Goal: Task Accomplishment & Management: Manage account settings

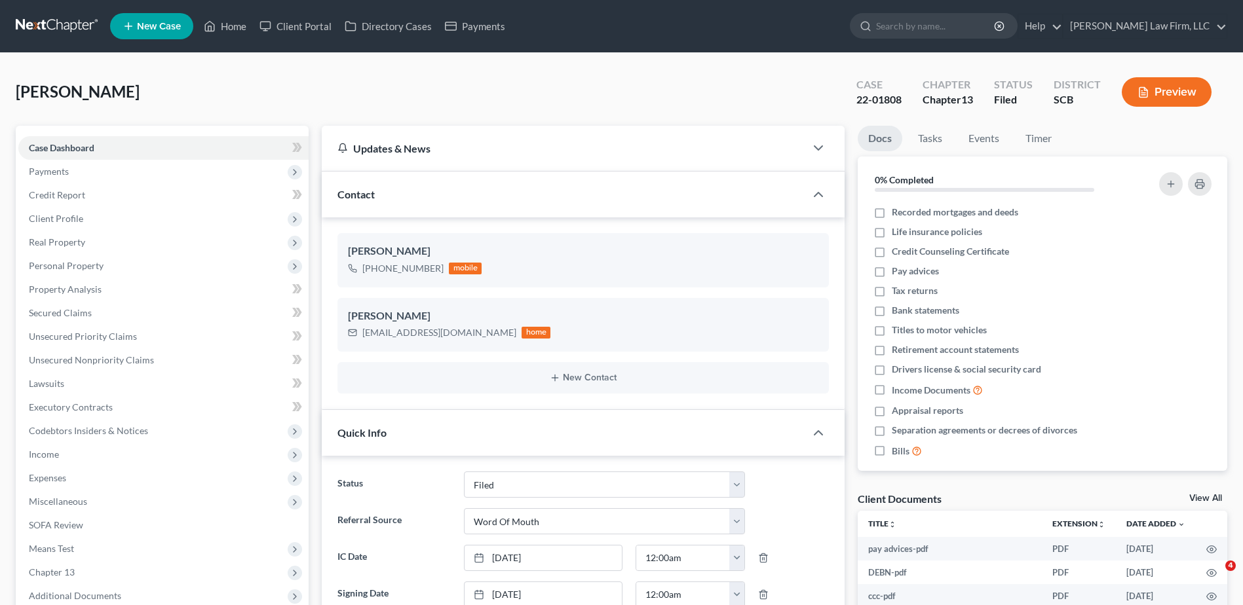
select select "2"
select select "0"
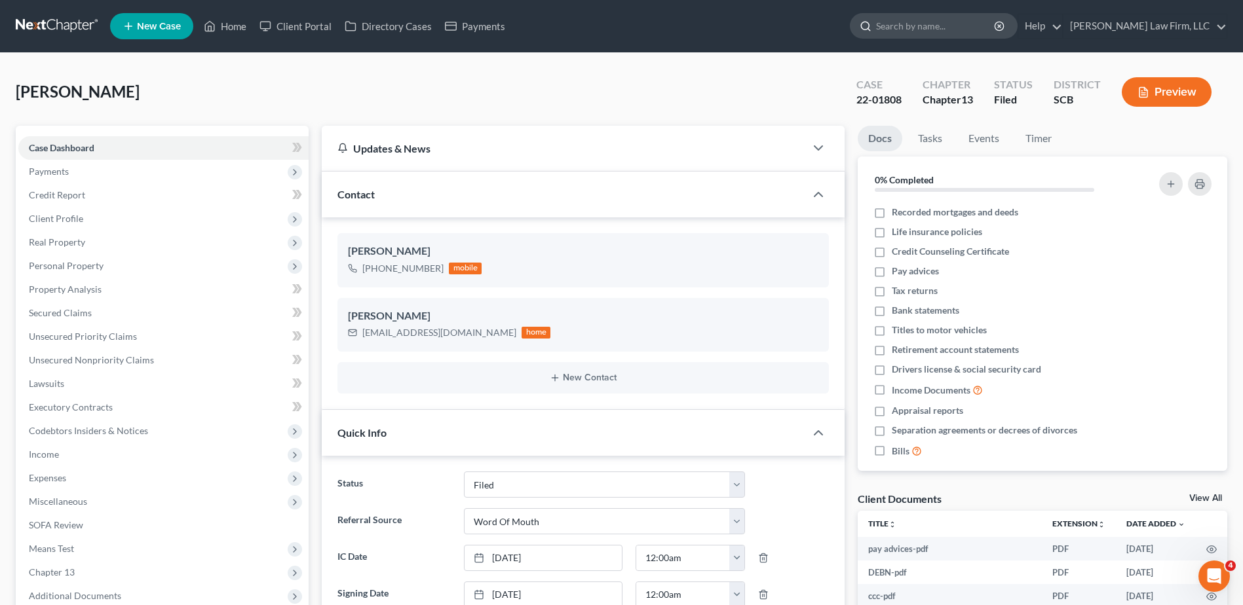
click at [930, 24] on input "search" at bounding box center [936, 26] width 120 height 24
type input "hodges"
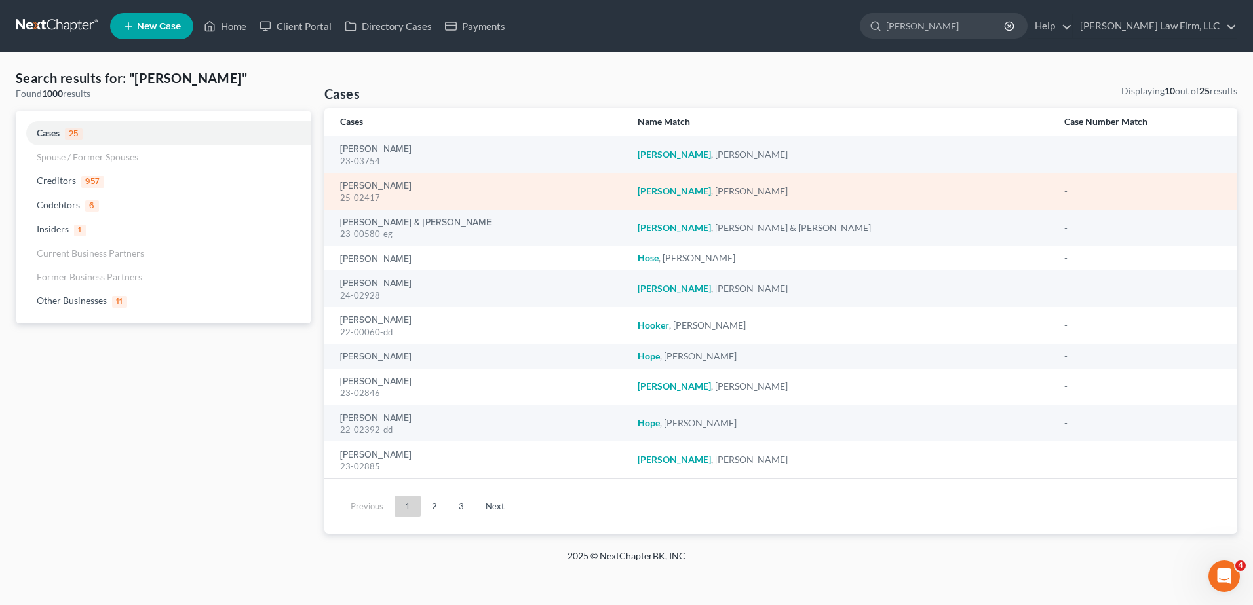
click at [371, 178] on td "Hodges, Martha 25-02417" at bounding box center [475, 191] width 303 height 37
click at [371, 185] on link "[PERSON_NAME]" at bounding box center [375, 185] width 71 height 9
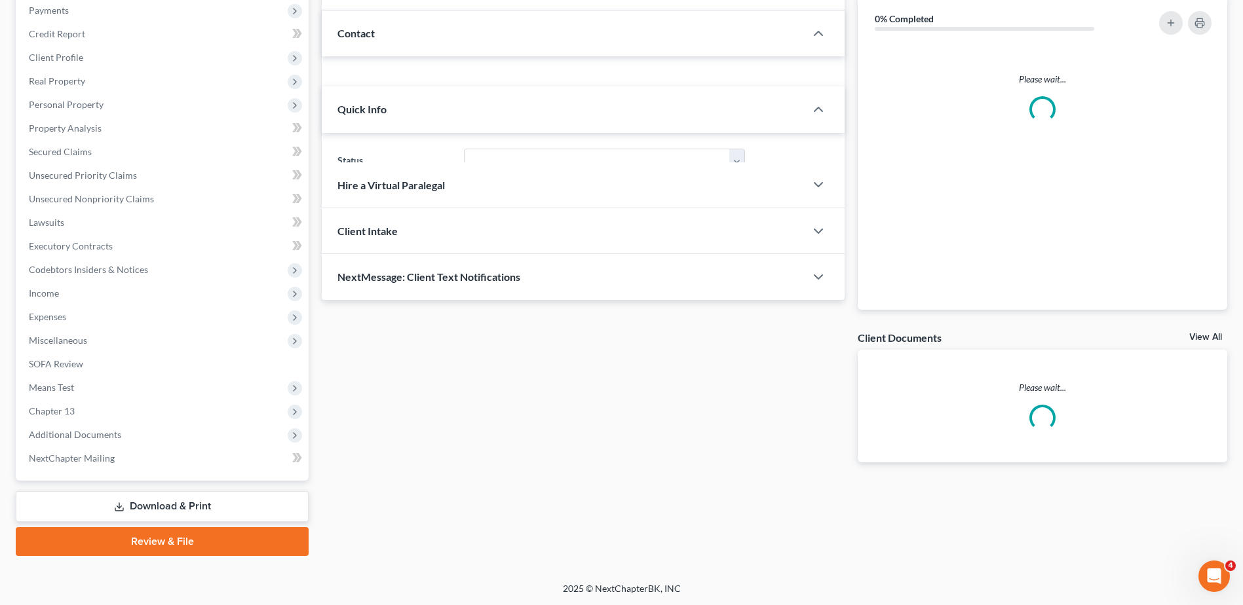
select select "0"
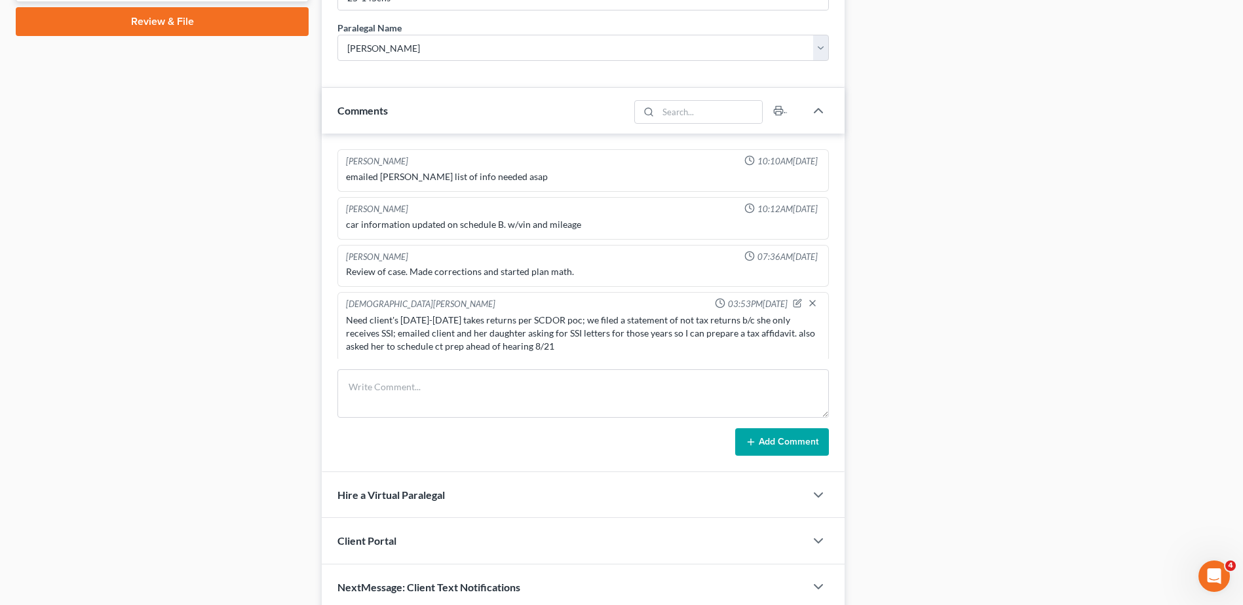
scroll to position [344, 0]
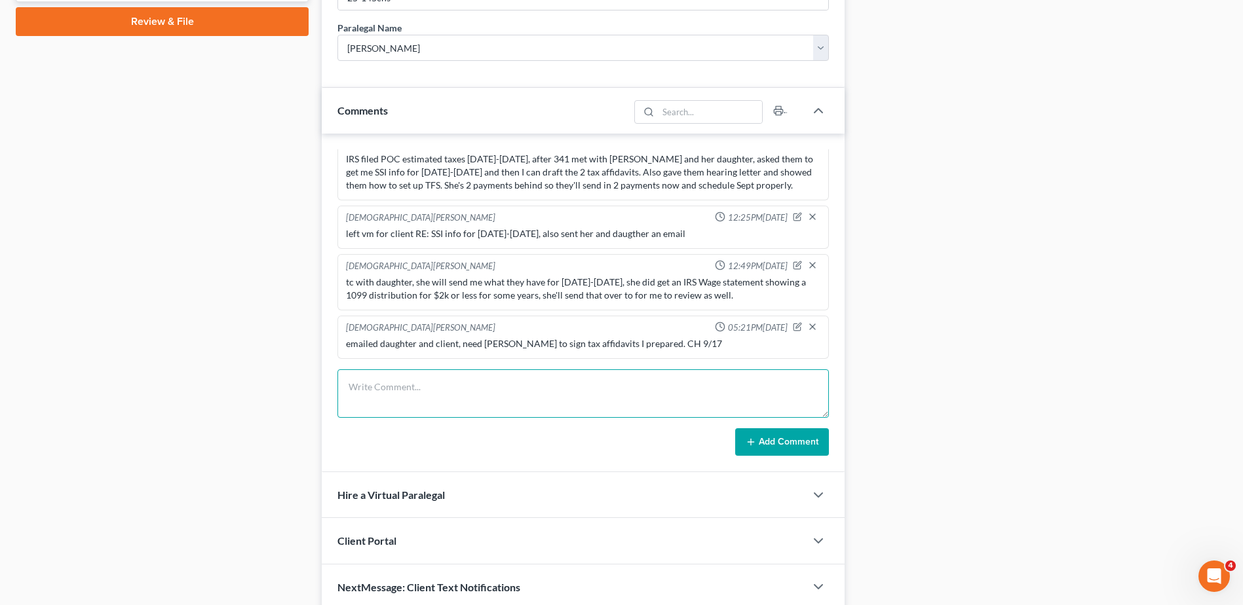
click at [409, 383] on textarea at bounding box center [582, 394] width 491 height 48
type textarea "faxed tax aff to IRS and emailed tax aff to SCDOR uploaded copies to 13docs"
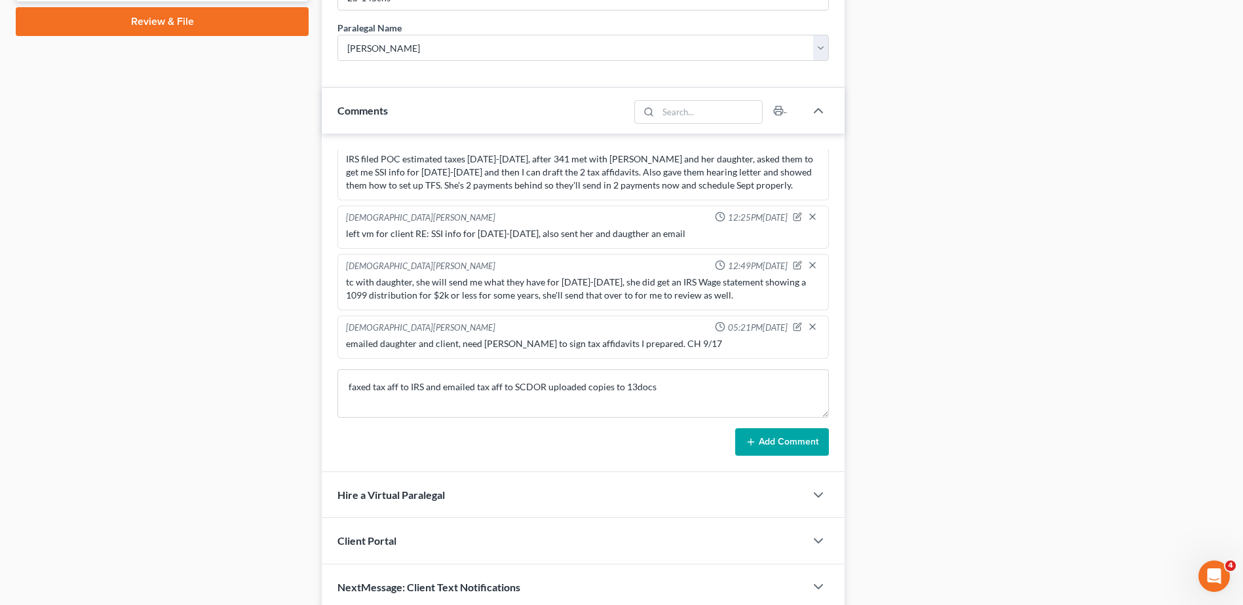
click at [786, 423] on form "faxed tax aff to IRS and emailed tax aff to SCDOR uploaded copies to 13docs Add…" at bounding box center [582, 413] width 491 height 86
click at [786, 453] on button "Add Comment" at bounding box center [782, 442] width 94 height 28
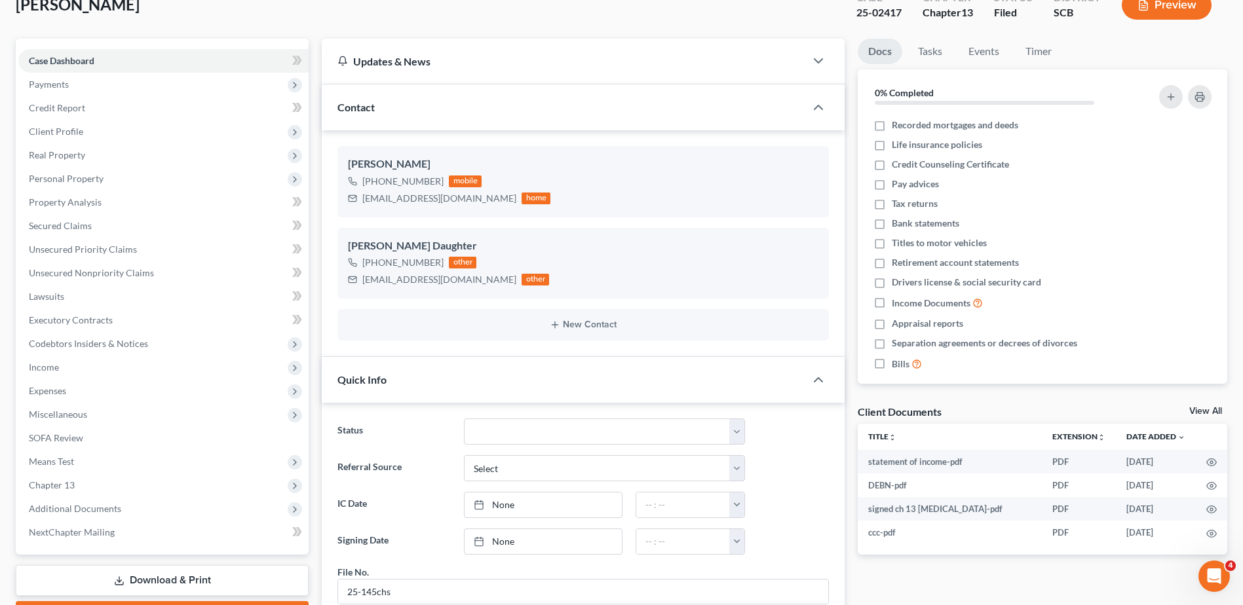
scroll to position [0, 0]
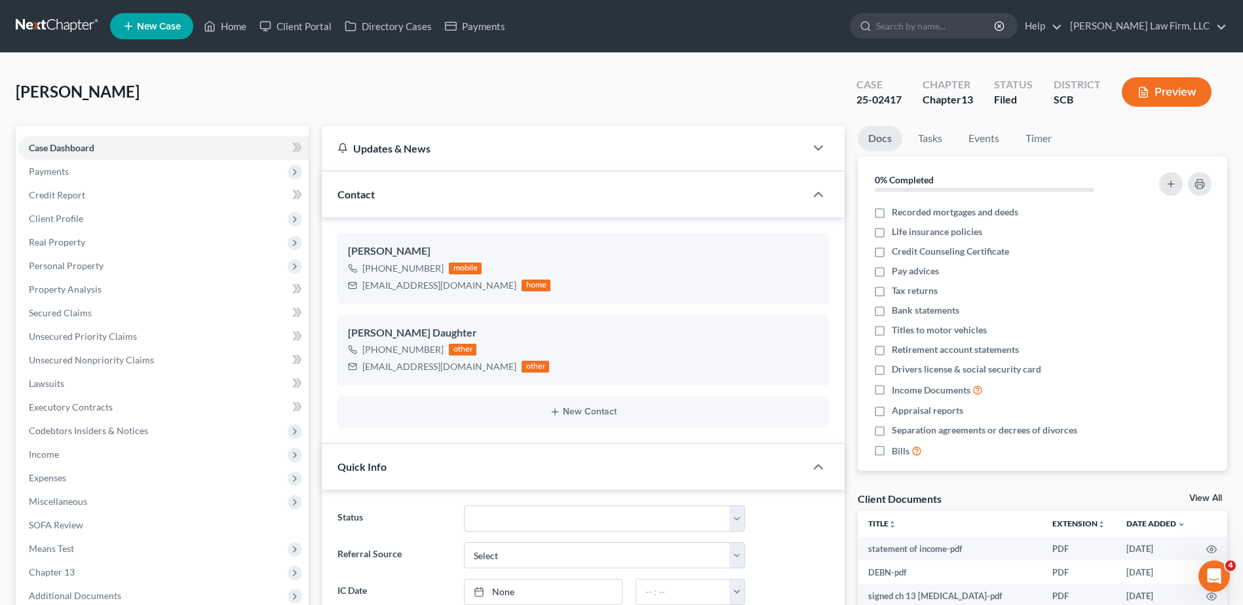
drag, startPoint x: 48, startPoint y: 22, endPoint x: 0, endPoint y: 11, distance: 49.7
click at [48, 22] on link at bounding box center [58, 26] width 84 height 24
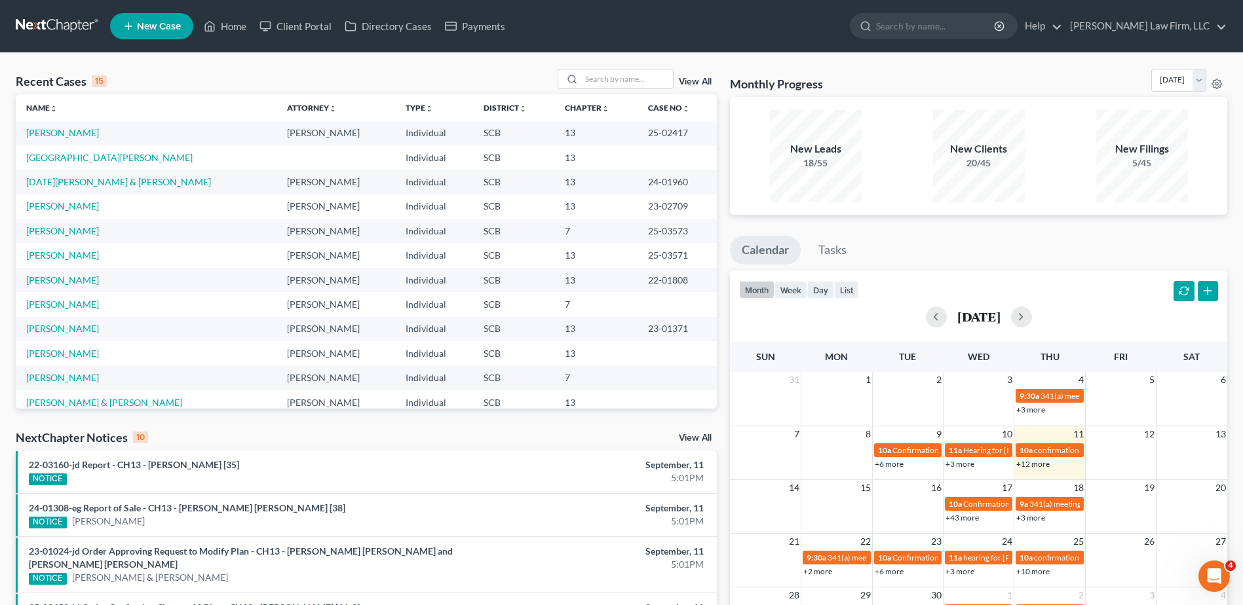
click at [52, 28] on link at bounding box center [58, 26] width 84 height 24
